Goal: Transaction & Acquisition: Purchase product/service

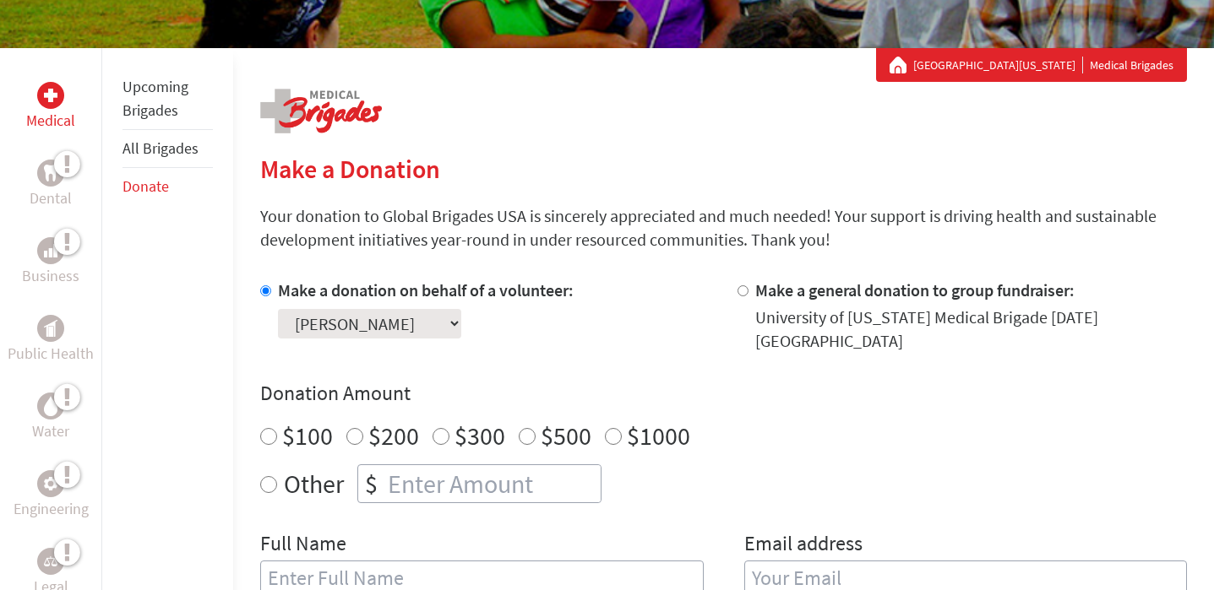
scroll to position [282, 0]
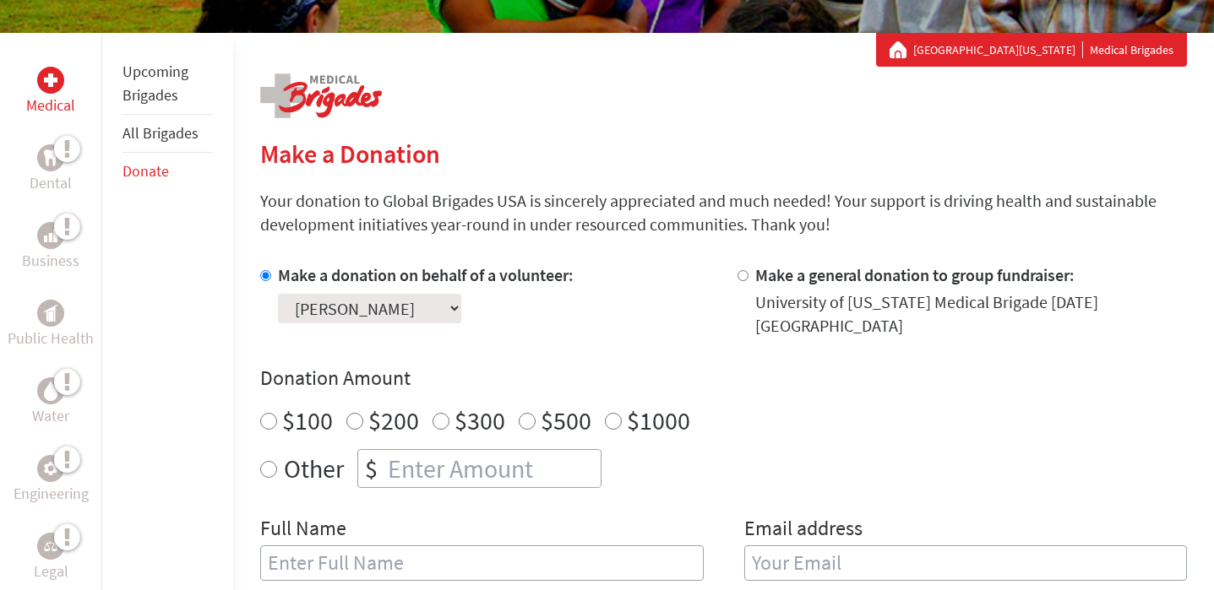
click at [262, 421] on input "$100" at bounding box center [268, 421] width 17 height 17
radio input "true"
click at [388, 309] on select "Select a volunteer... [PERSON_NAME] [PERSON_NAME] [PERSON_NAME]" at bounding box center [369, 309] width 183 height 30
click at [278, 294] on select "Select a volunteer... [PERSON_NAME] [PERSON_NAME] [PERSON_NAME]" at bounding box center [369, 309] width 183 height 30
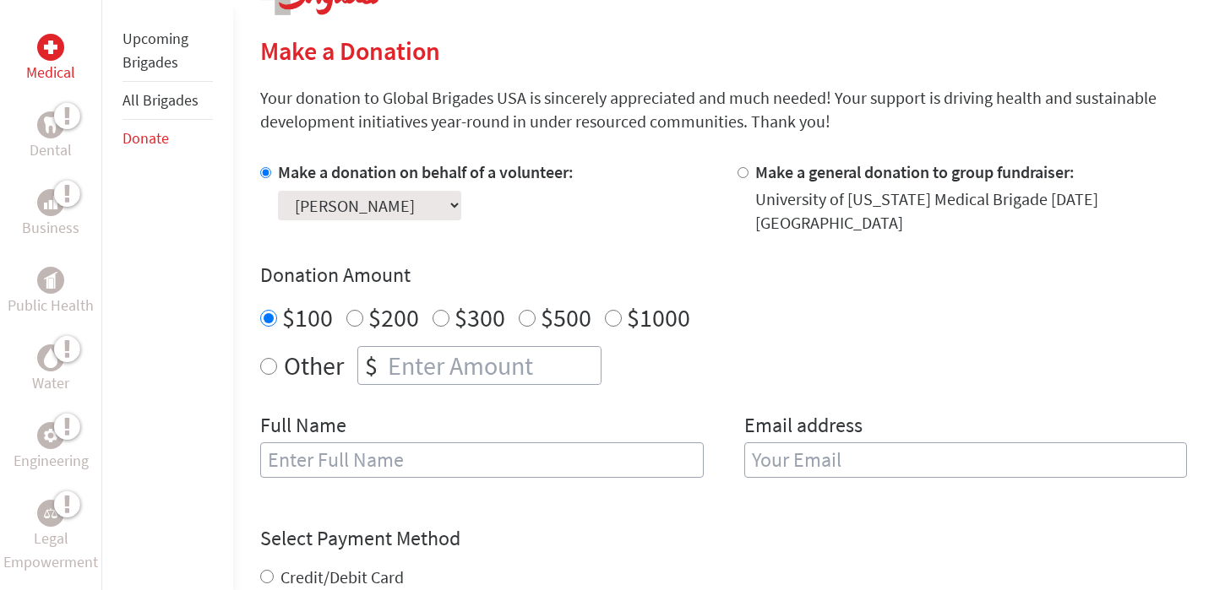
scroll to position [422, 0]
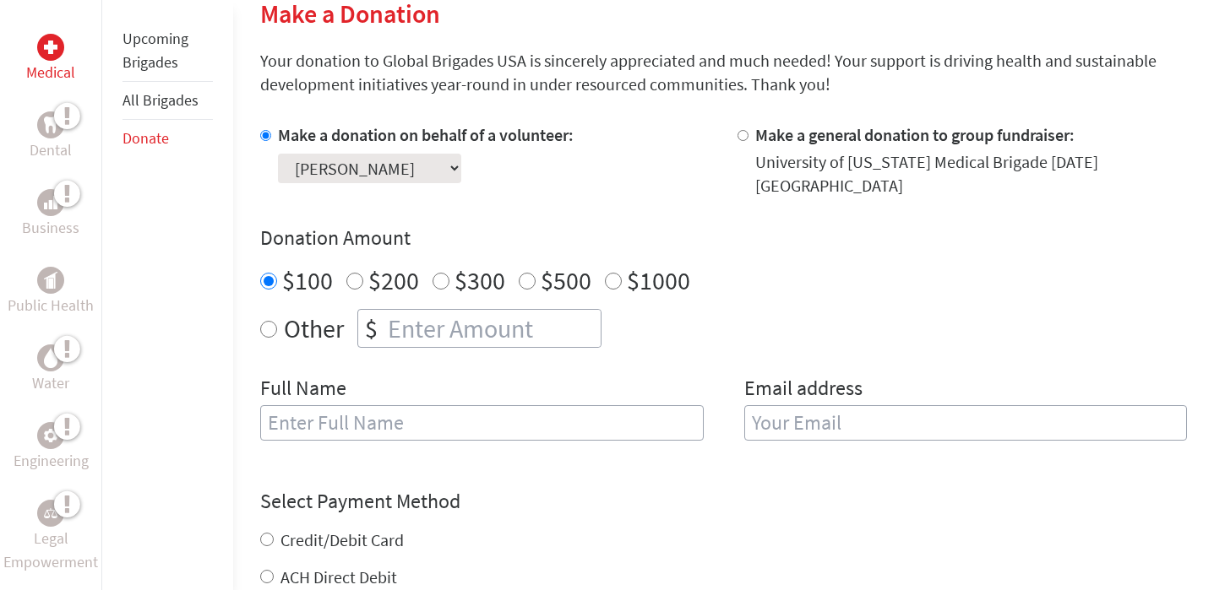
radio input "true"
click at [451, 313] on input "number" at bounding box center [492, 328] width 216 height 37
click at [293, 279] on label "$100" at bounding box center [307, 280] width 51 height 32
click at [277, 279] on input "$100" at bounding box center [268, 281] width 17 height 17
radio input "true"
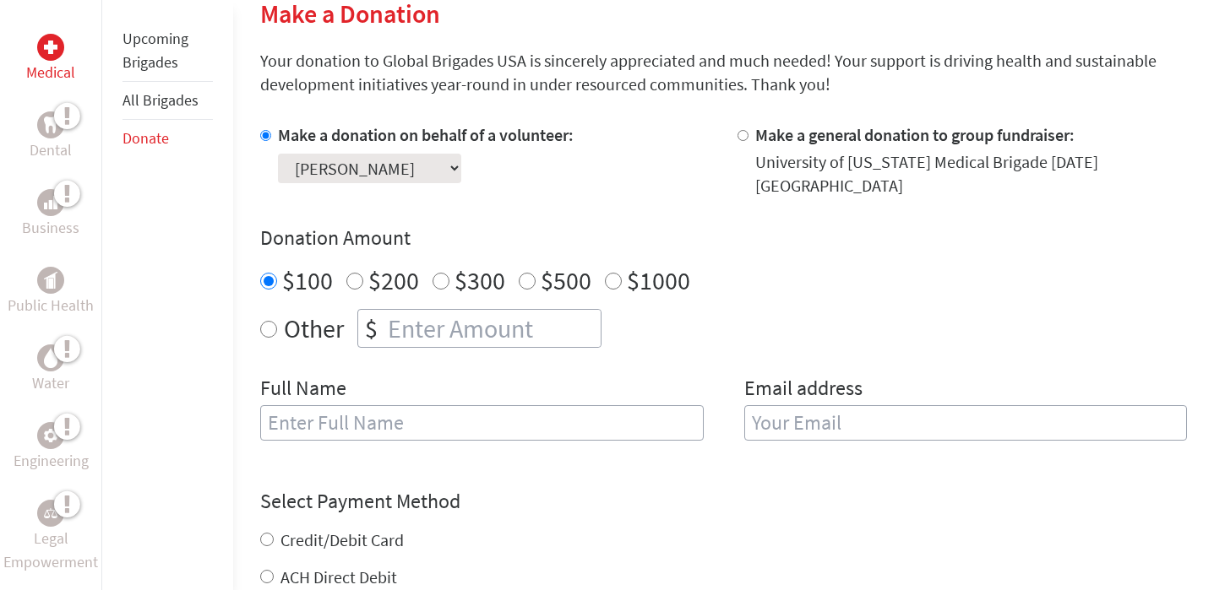
click at [436, 430] on input "text" at bounding box center [481, 422] width 443 height 35
type input "[PERSON_NAME]"
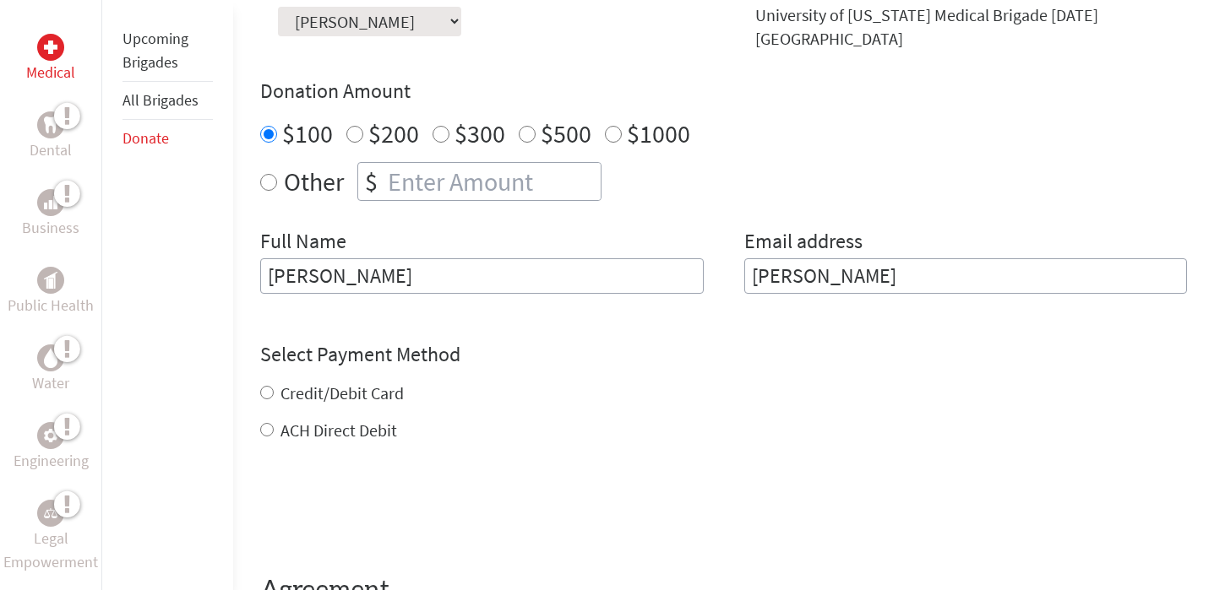
scroll to position [579, 0]
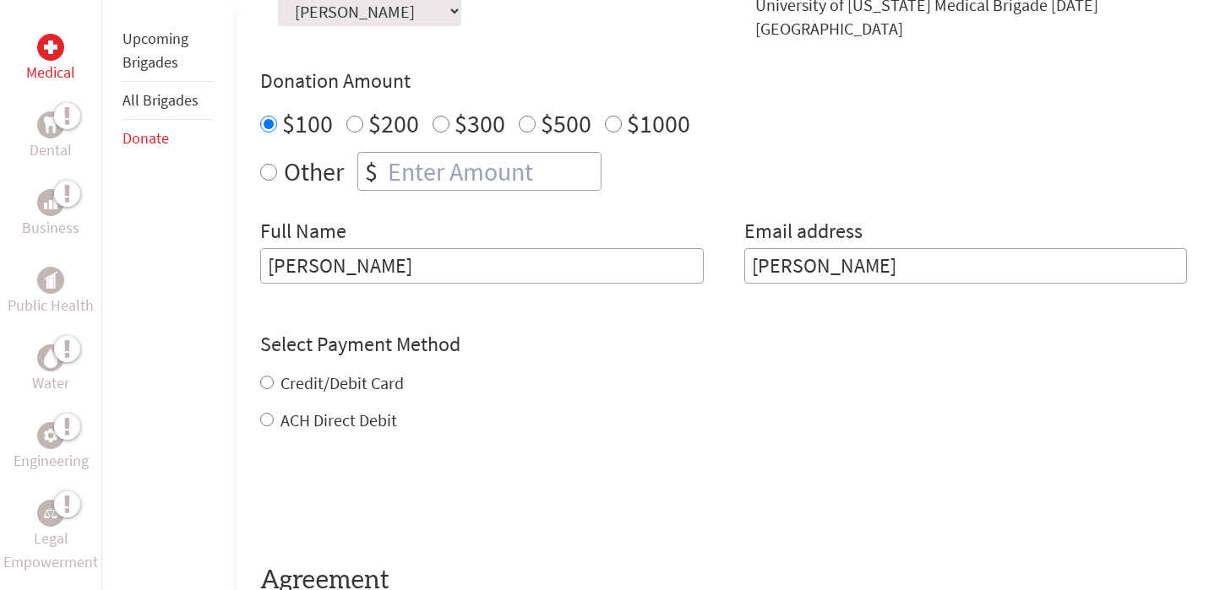
type input "[PERSON_NAME]"
click at [323, 380] on div "Select Payment Method NOTE: American Express is not accepted. Please proceed no…" at bounding box center [723, 381] width 927 height 101
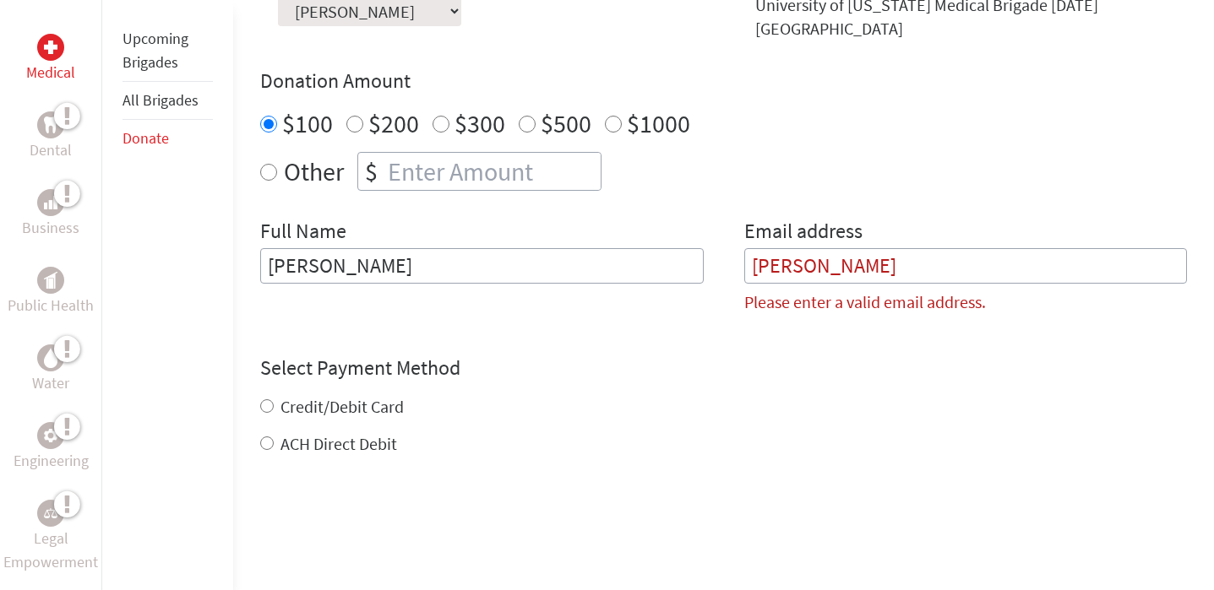
click at [813, 267] on input "[PERSON_NAME]" at bounding box center [965, 265] width 443 height 35
click at [471, 242] on div "Full Name [PERSON_NAME]" at bounding box center [481, 273] width 443 height 110
click at [471, 261] on input "[PERSON_NAME]" at bounding box center [481, 265] width 443 height 35
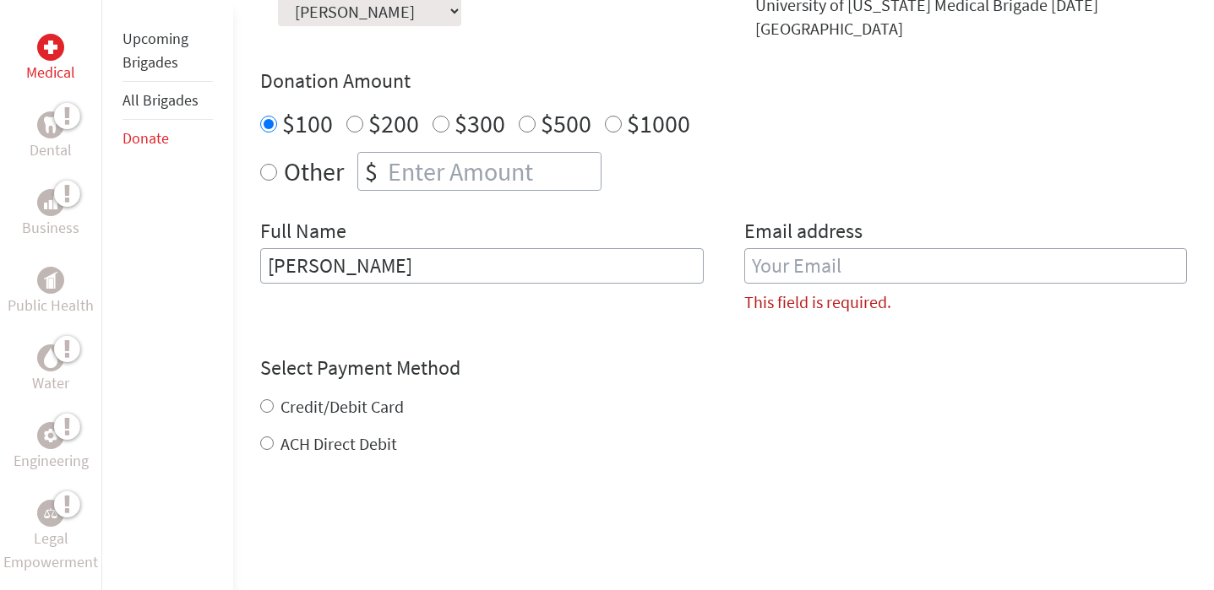
paste input "[PERSON_NAME]"
type input "[PERSON_NAME]"
click at [770, 264] on input "email" at bounding box center [965, 265] width 443 height 35
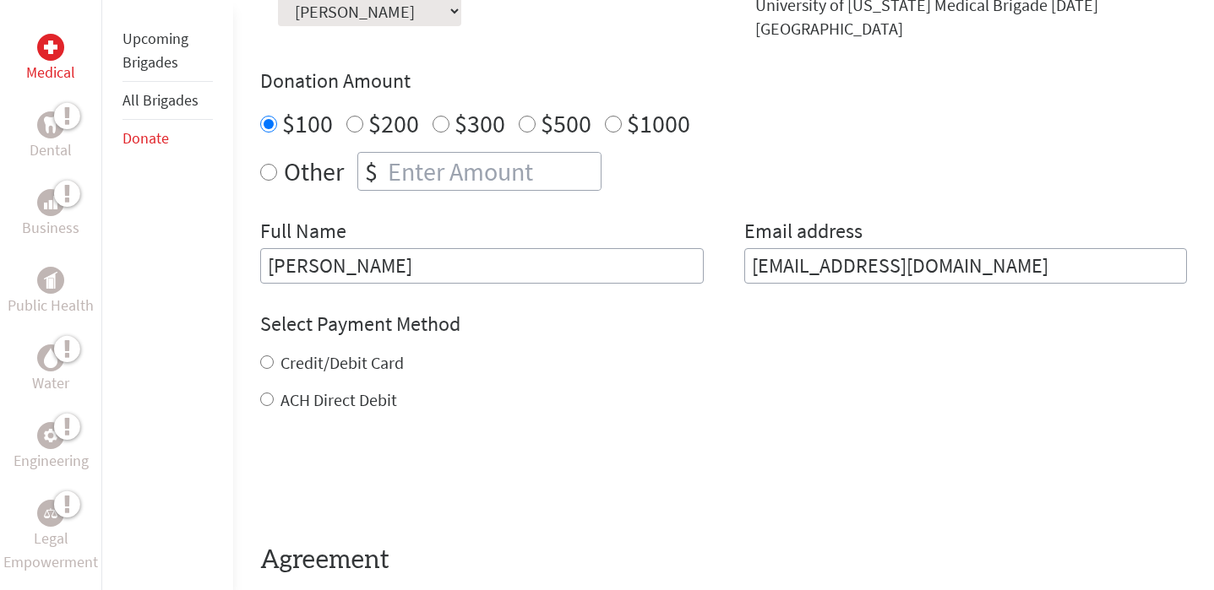
type input "[EMAIL_ADDRESS][DOMAIN_NAME]"
click at [306, 364] on label "Credit/Debit Card" at bounding box center [341, 362] width 123 height 21
click at [274, 364] on input "Credit/Debit Card" at bounding box center [267, 363] width 14 height 14
radio input "true"
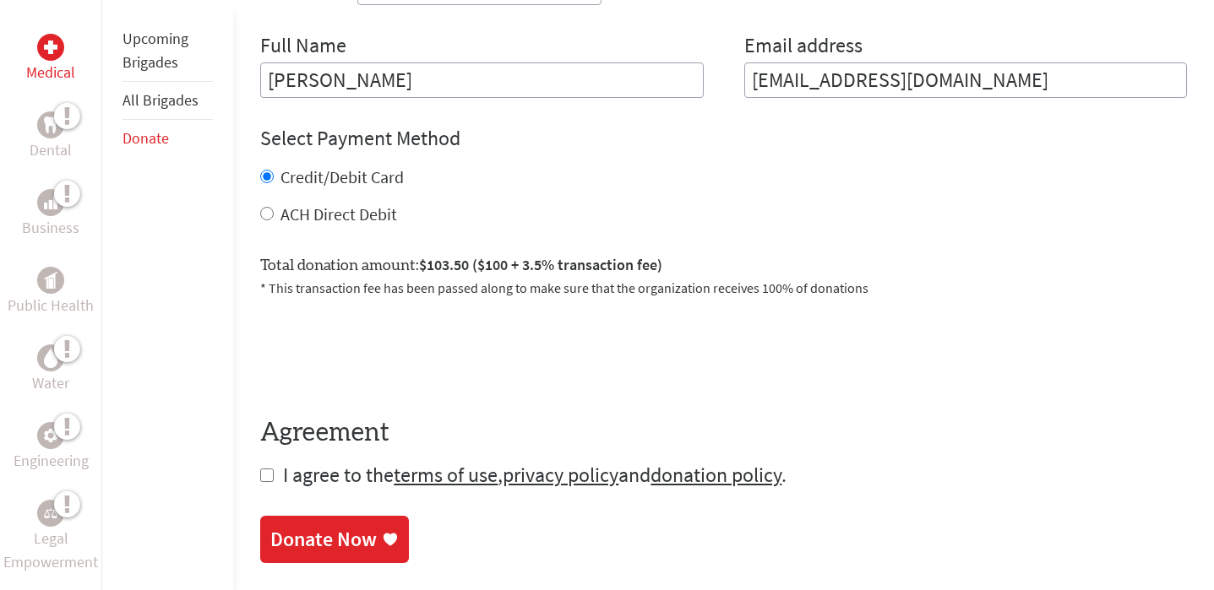
scroll to position [786, 0]
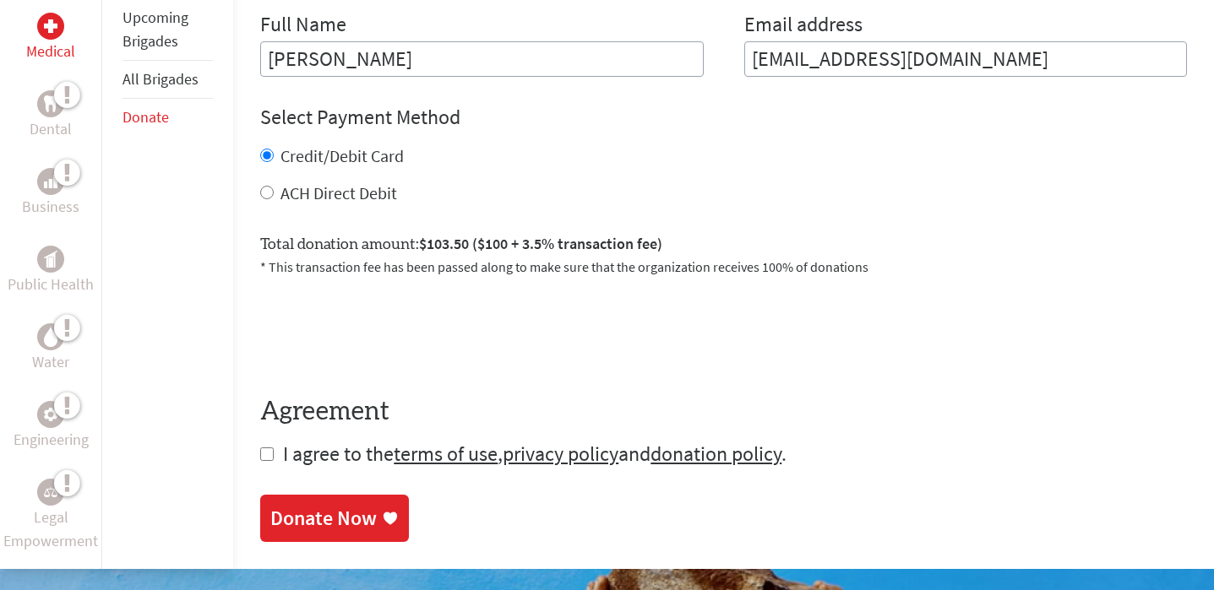
click at [260, 455] on input "checkbox" at bounding box center [267, 455] width 14 height 14
checkbox input "true"
click at [335, 528] on div "Donate Now" at bounding box center [323, 520] width 106 height 27
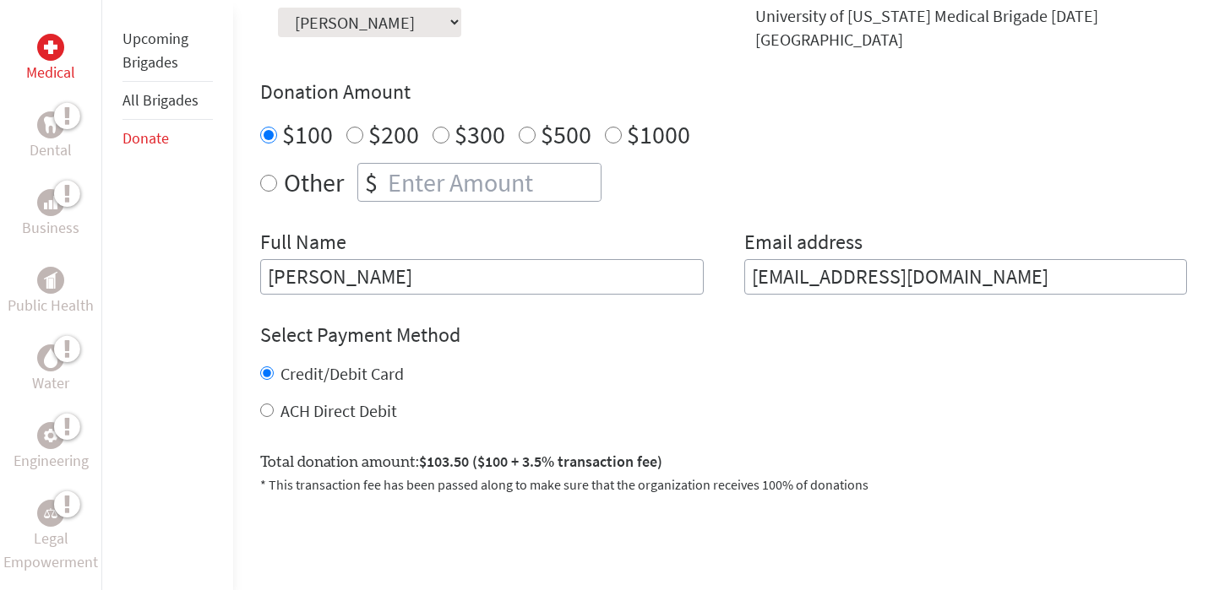
scroll to position [569, 0]
